Goal: Contribute content

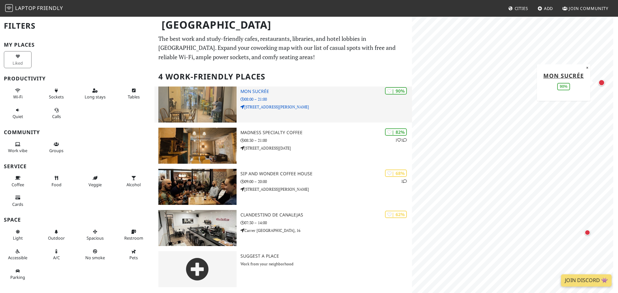
click at [258, 97] on p "08:00 – 21:00" at bounding box center [325, 99] width 171 height 6
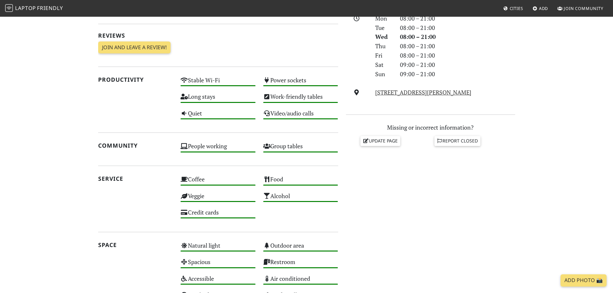
scroll to position [122, 0]
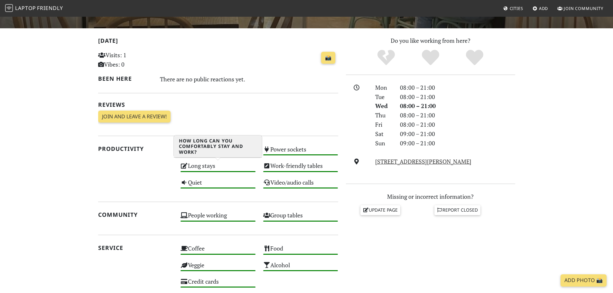
click at [202, 166] on div "Long stays High" at bounding box center [218, 169] width 83 height 16
